Goal: Task Accomplishment & Management: Manage account settings

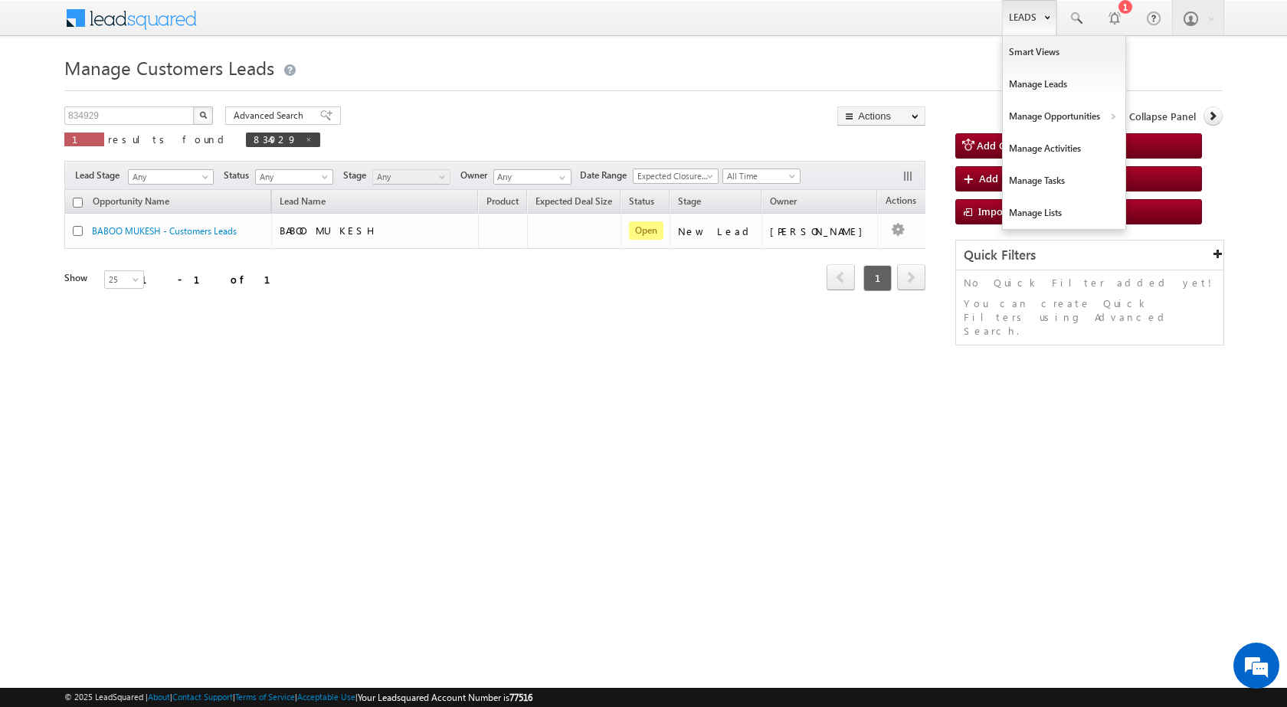
click at [1036, 17] on link "Leads" at bounding box center [1029, 17] width 54 height 35
click at [1146, 149] on link "Customers Leads" at bounding box center [1197, 149] width 140 height 32
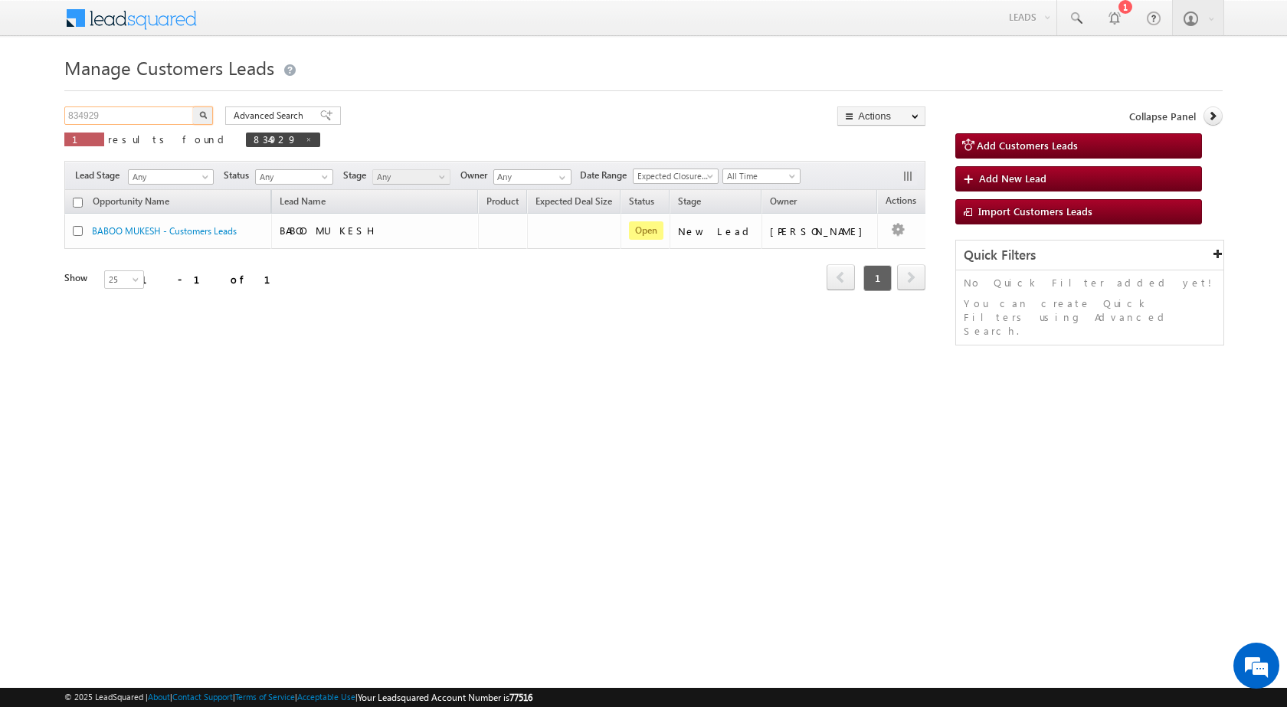
click at [180, 115] on input "834929" at bounding box center [129, 115] width 131 height 18
paste input "95"
type input "834995"
click at [202, 116] on img "button" at bounding box center [203, 115] width 8 height 8
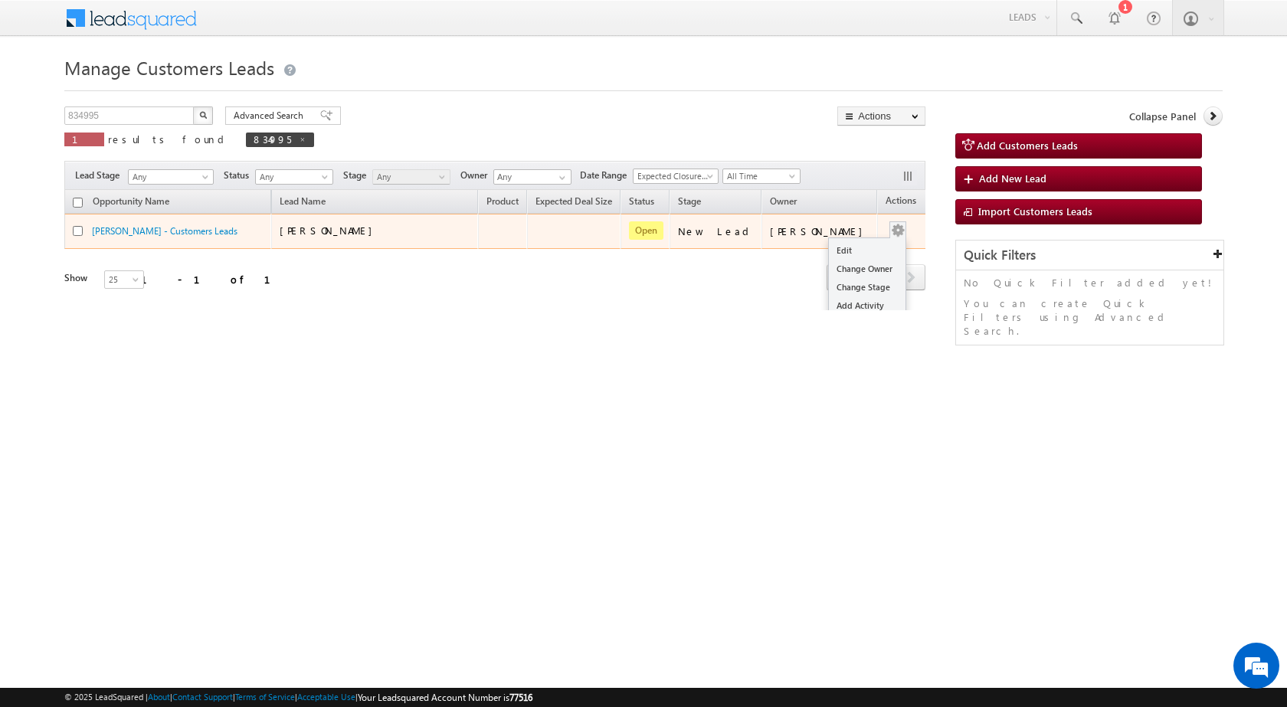
click at [891, 226] on div "Edit Change Owner Change Stage Add Activity Add Task Delete" at bounding box center [897, 231] width 25 height 20
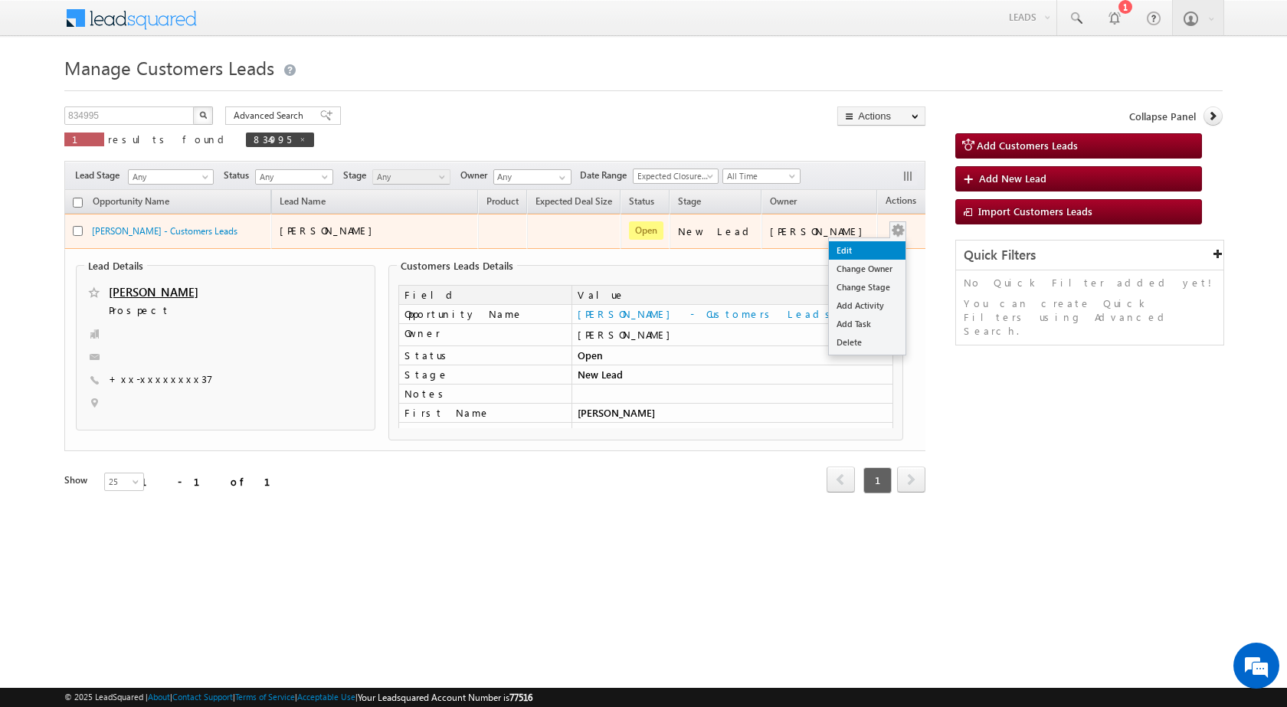
click at [871, 244] on link "Edit" at bounding box center [867, 250] width 77 height 18
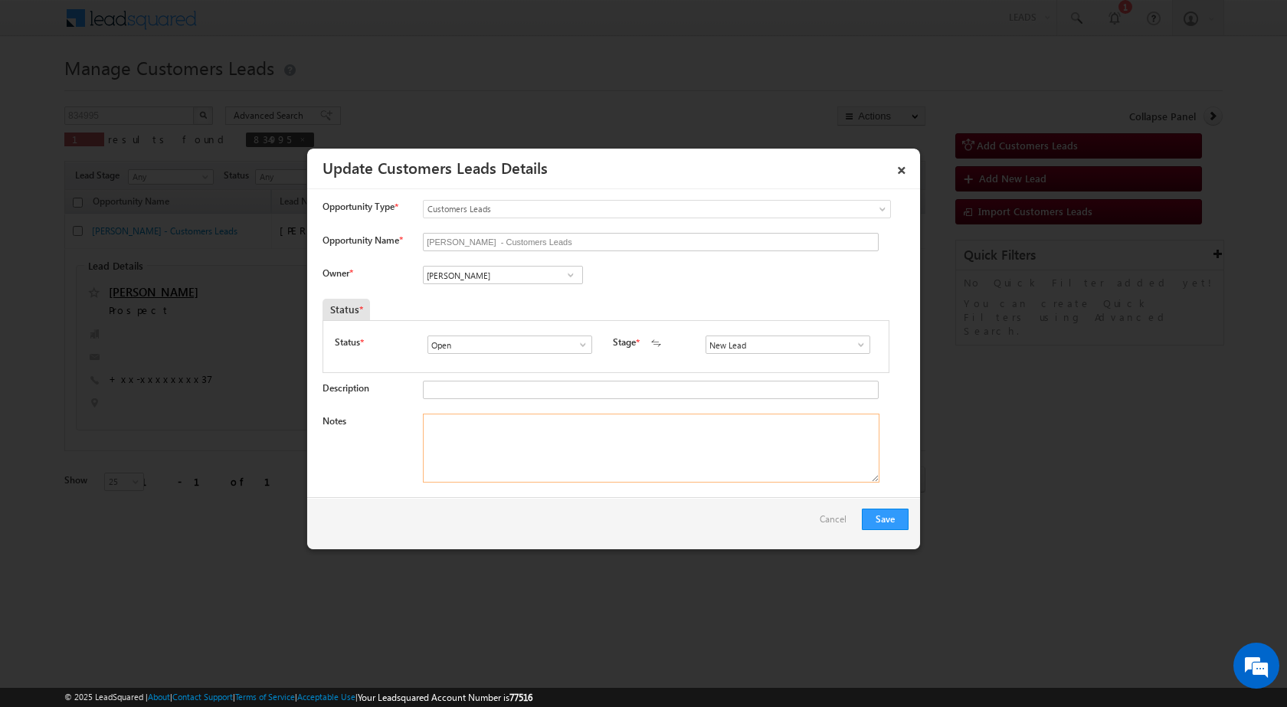
click at [634, 450] on textarea "Notes" at bounding box center [651, 448] width 456 height 69
click at [488, 273] on input "Vikas Halwai" at bounding box center [503, 275] width 160 height 18
paste input "nirmal.nagar1@sgrlimited.in"
click at [478, 309] on span "nirmal.nagar1@sgrlimited.in" at bounding box center [498, 304] width 138 height 11
type input "Nirmal Kumar Nagar"
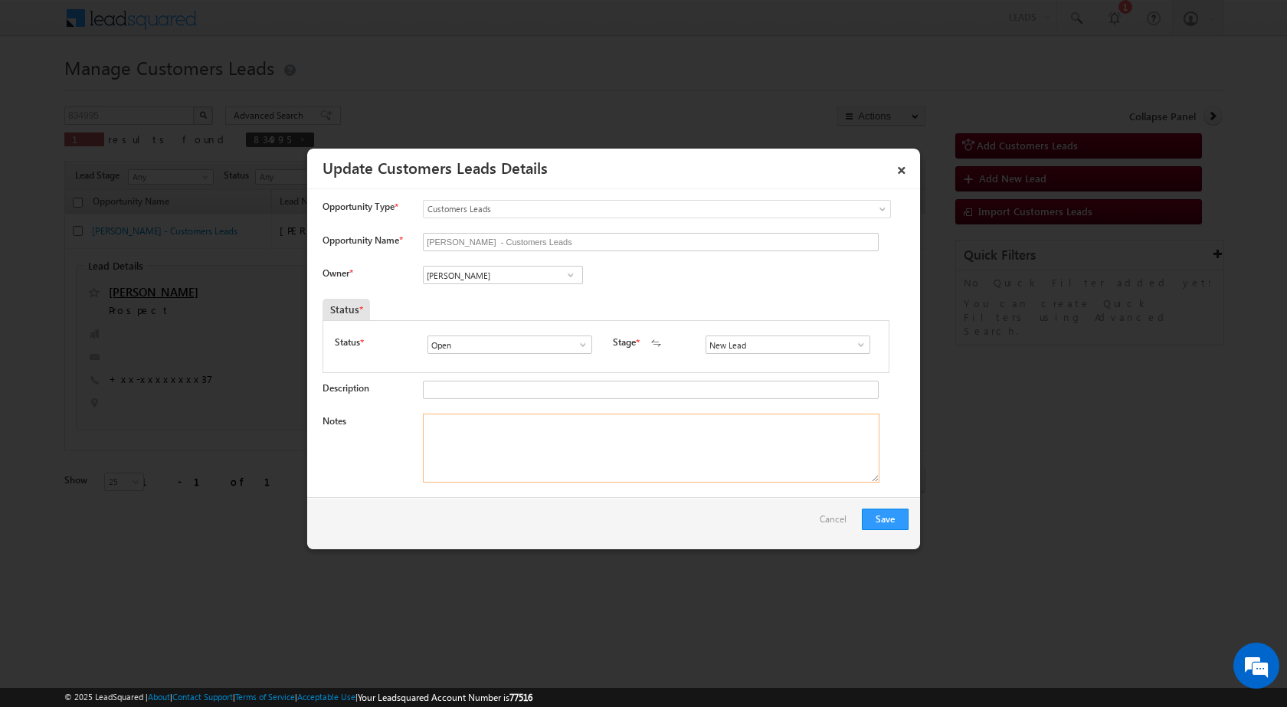
click at [656, 459] on textarea "Notes" at bounding box center [651, 448] width 456 height 69
paste textarea "834995 / MOBILE NO – 9079874337/ VB_Interested / NAME - IMRAN / MORTGAGE LOAN /…"
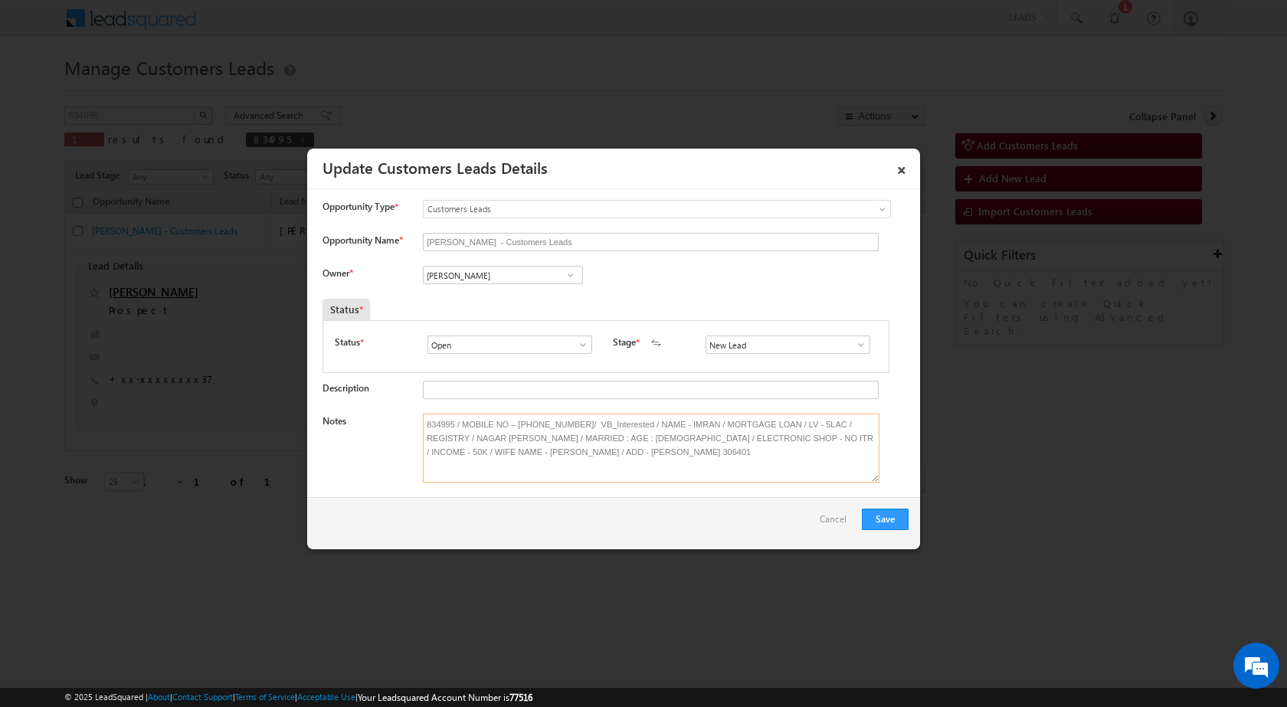
click at [567, 423] on textarea "834995 / MOBILE NO – 9079874337/ VB_Interested / NAME - IMRAN / MORTGAGE LOAN /…" at bounding box center [651, 448] width 456 height 69
drag, startPoint x: 629, startPoint y: 423, endPoint x: 564, endPoint y: 414, distance: 64.9
click at [564, 414] on textarea "834995 / MOBILE NO – 9079874337/ VB_Interested / NAME - IMRAN / MORTGAGE LOAN /…" at bounding box center [651, 448] width 456 height 69
drag, startPoint x: 458, startPoint y: 425, endPoint x: 346, endPoint y: 412, distance: 112.6
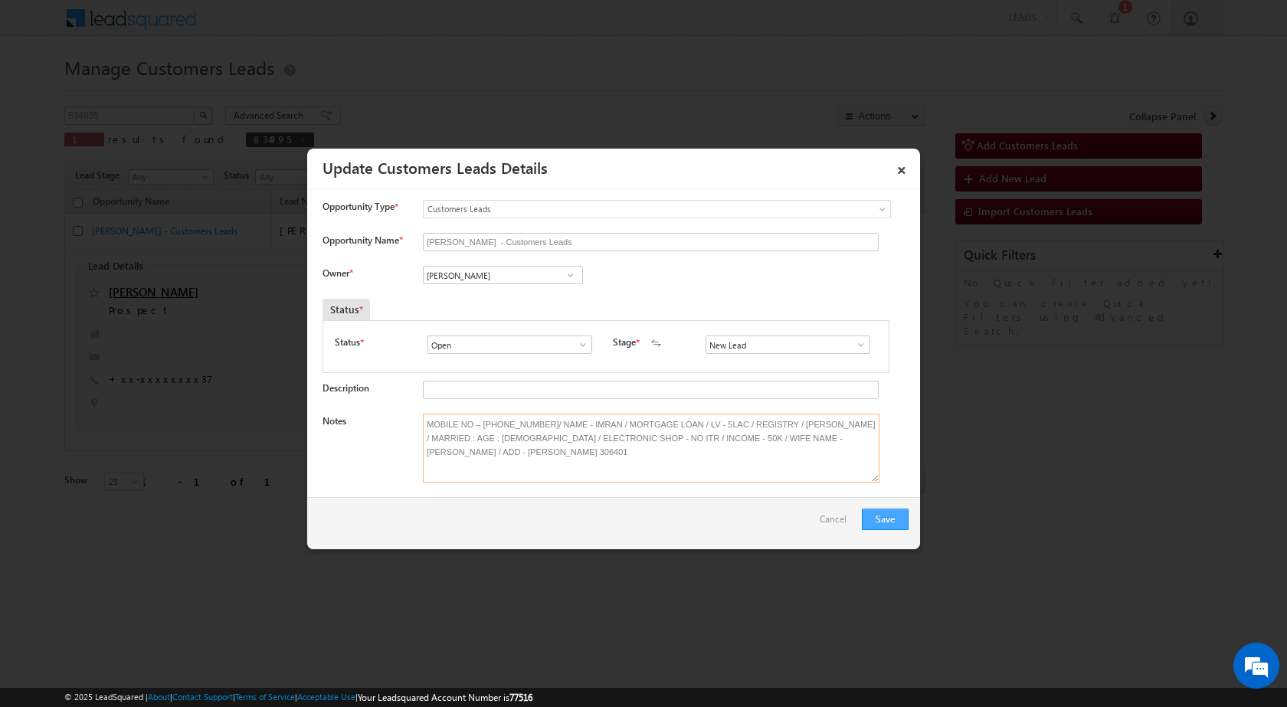
type textarea "MOBILE NO – 9079874337/ NAME - IMRAN / MORTGAGE LOAN / LV - 5LAC / REGISTRY / N…"
click at [893, 519] on button "Save" at bounding box center [885, 519] width 47 height 21
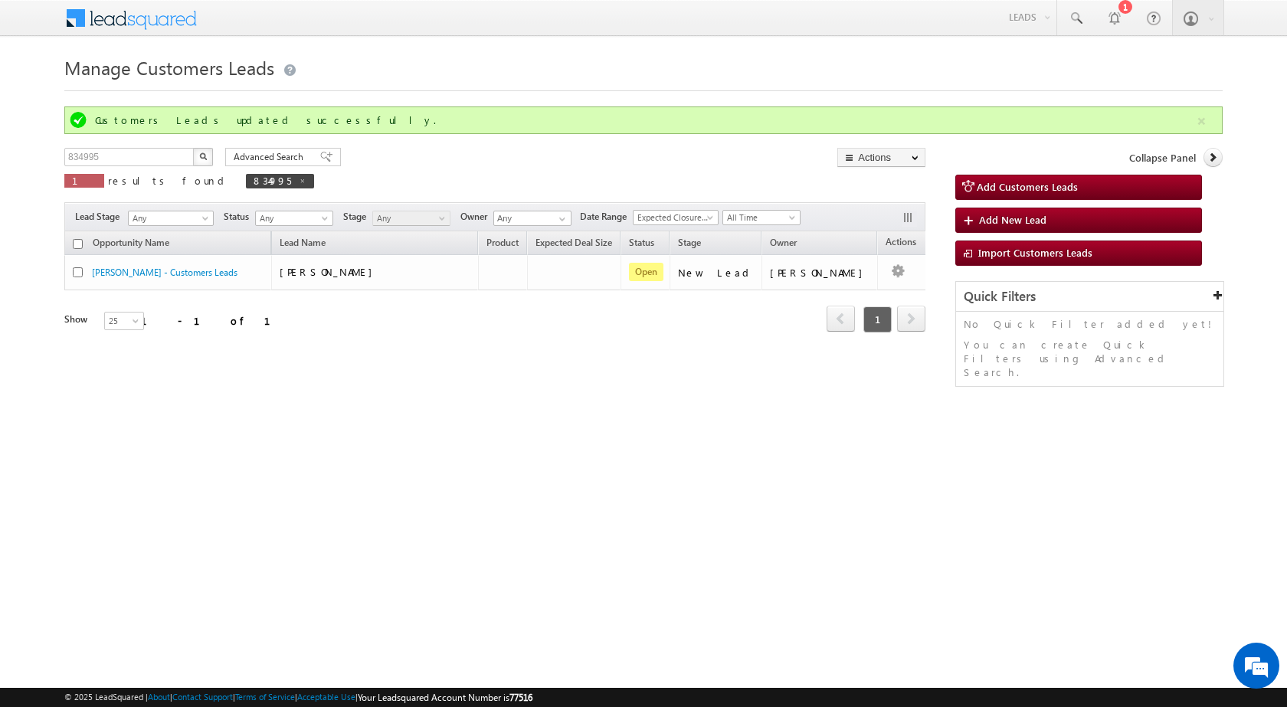
click at [570, 372] on div "Opportunity Name Lead Name Product Expected Deal Size Status Stage Owner Action…" at bounding box center [494, 302] width 861 height 143
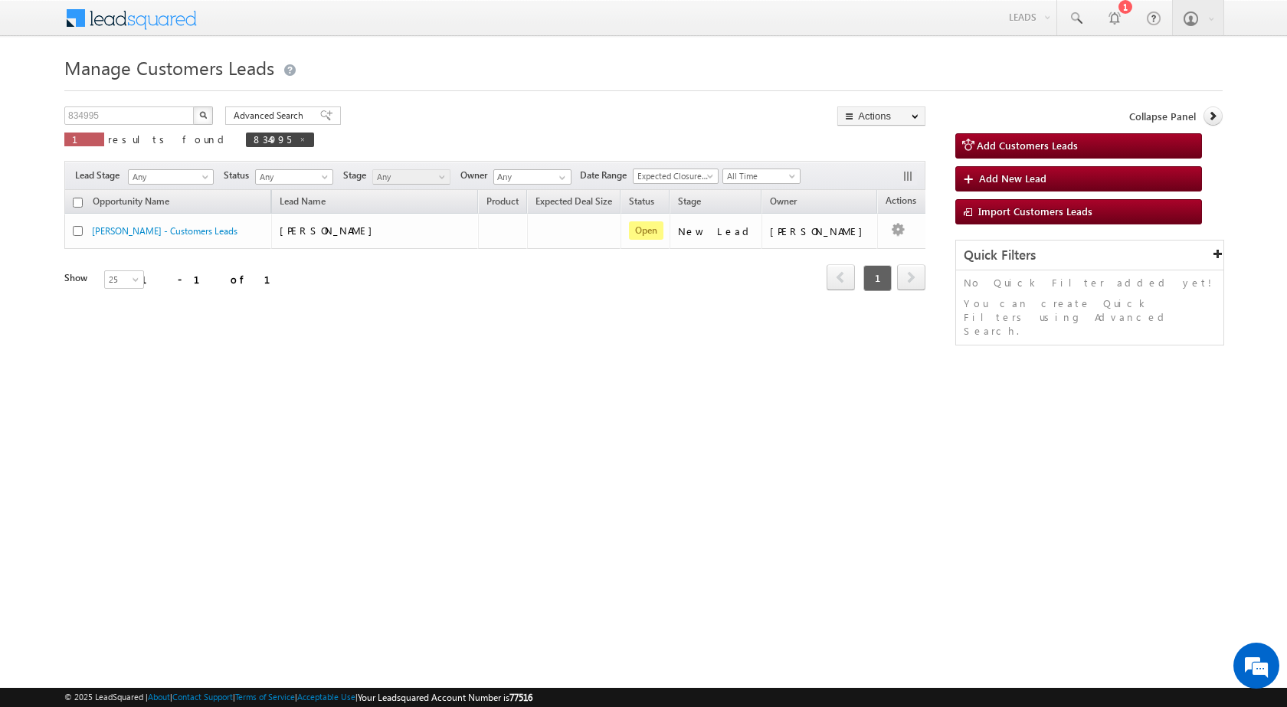
click at [872, 427] on div "Manage Customers Leads Customers Leads updated successfully. 834995 X 1 results…" at bounding box center [643, 242] width 1158 height 383
drag, startPoint x: 518, startPoint y: 466, endPoint x: 506, endPoint y: 459, distance: 14.1
click at [517, 466] on html "Menu Surbhi Dhadve sitar a5@ks erve." at bounding box center [643, 236] width 1287 height 473
